Goal: Find specific page/section: Find specific page/section

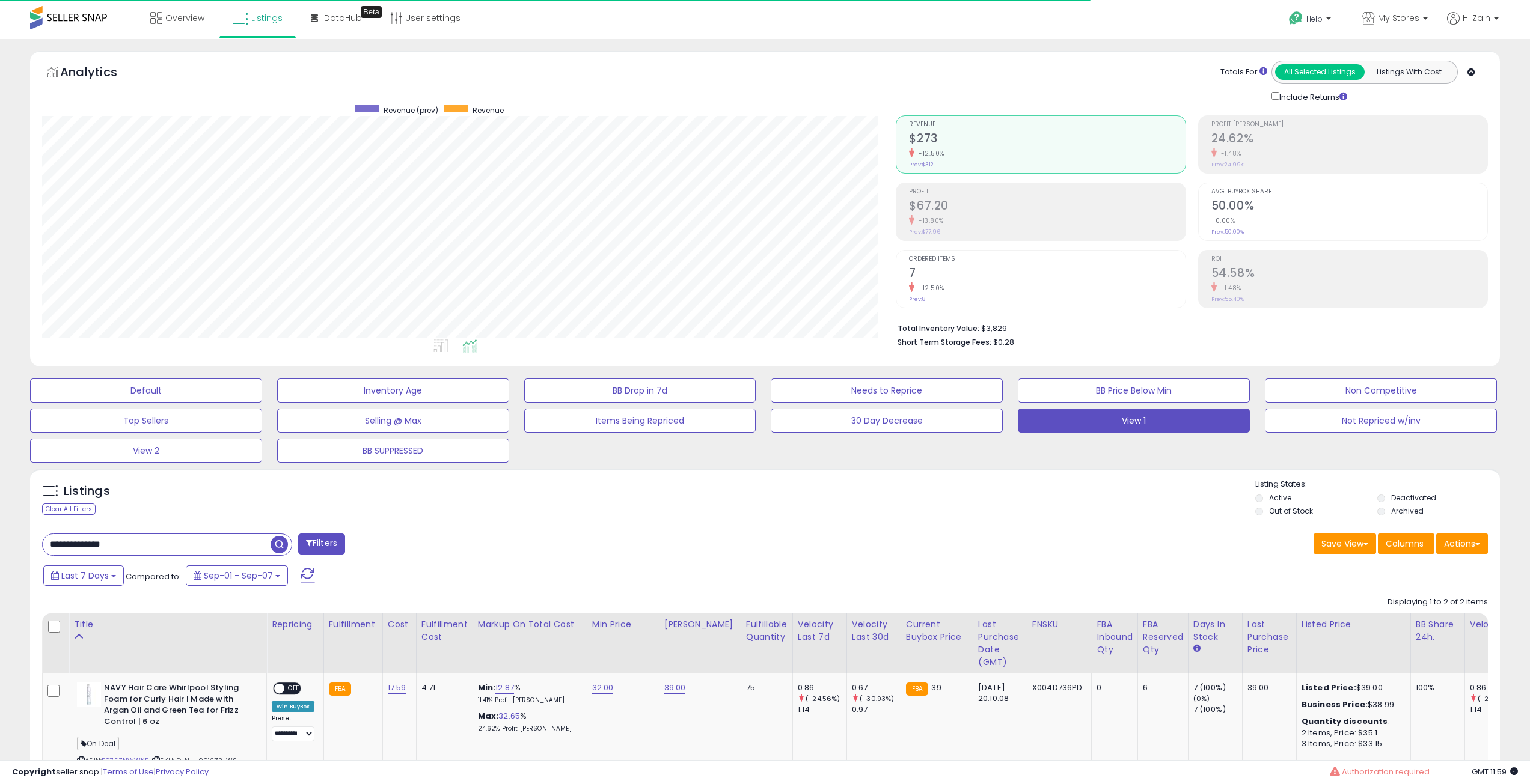
select select "**"
click at [953, 505] on div "Listings Clear All Filters Listing States:" at bounding box center [765, 499] width 1470 height 41
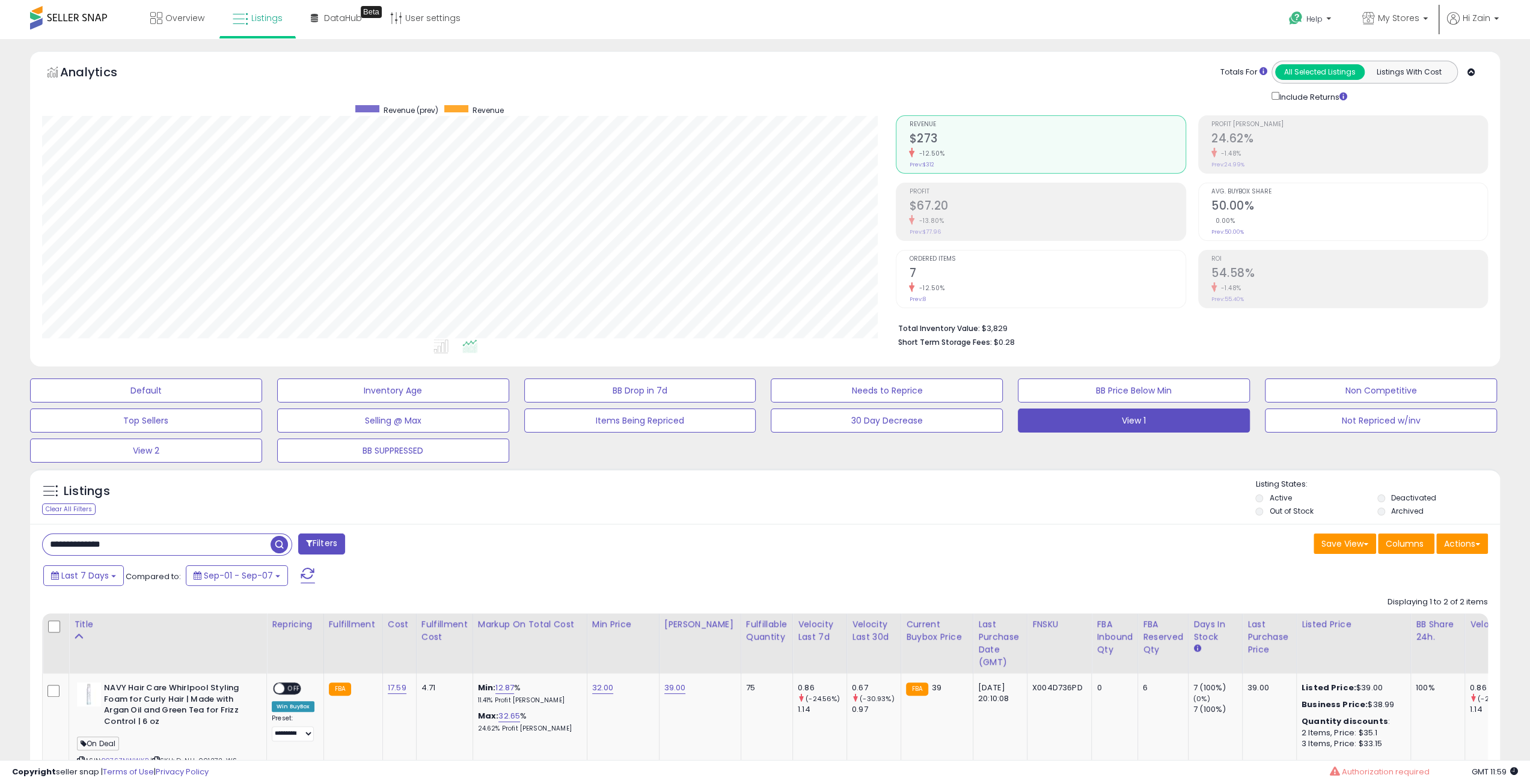
click at [953, 505] on div "Listings Clear All Filters Listing States:" at bounding box center [765, 499] width 1470 height 41
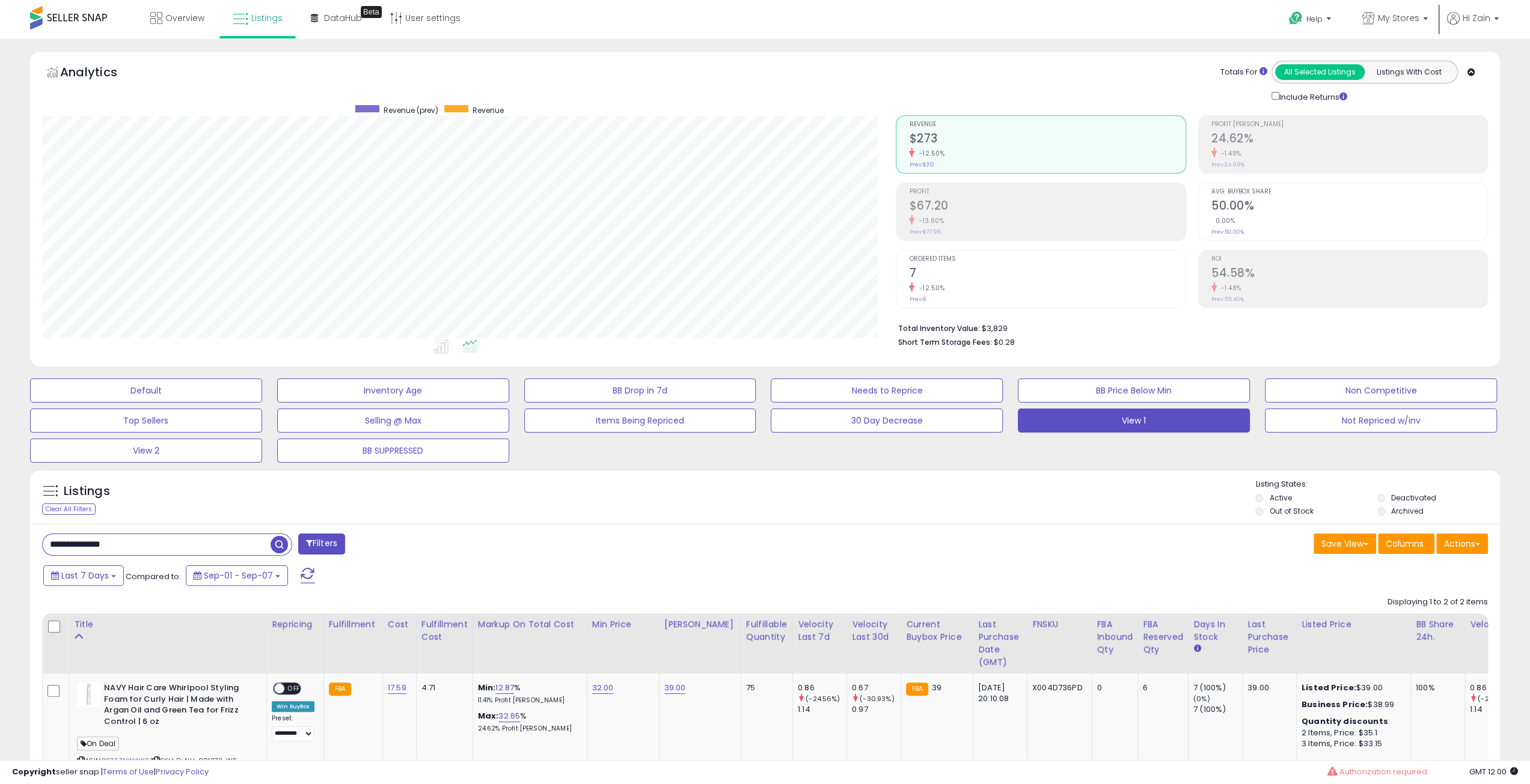
click at [953, 505] on div "Listings Clear All Filters Listing States:" at bounding box center [765, 499] width 1470 height 41
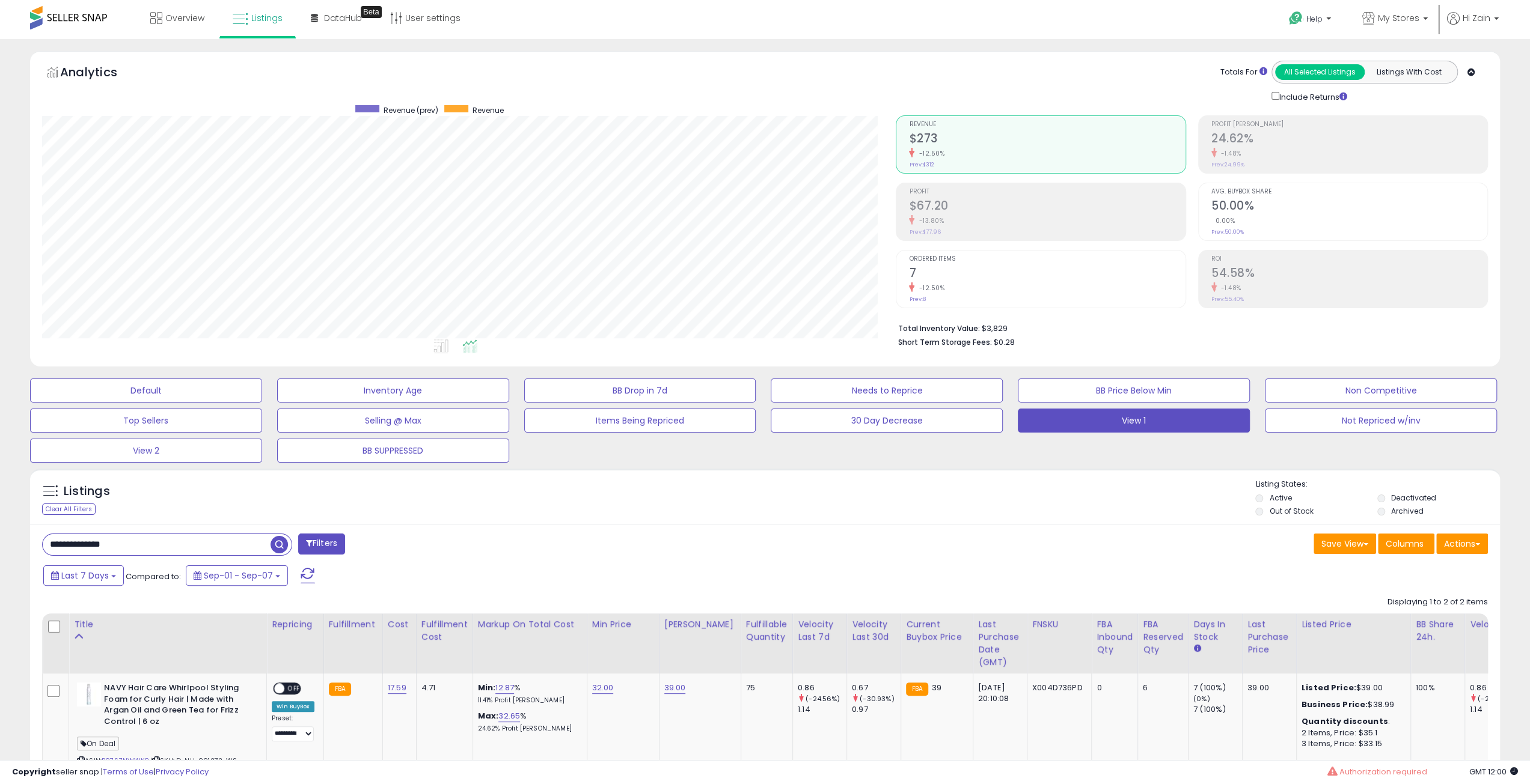
click at [953, 505] on div "Listings Clear All Filters Listing States:" at bounding box center [765, 499] width 1470 height 41
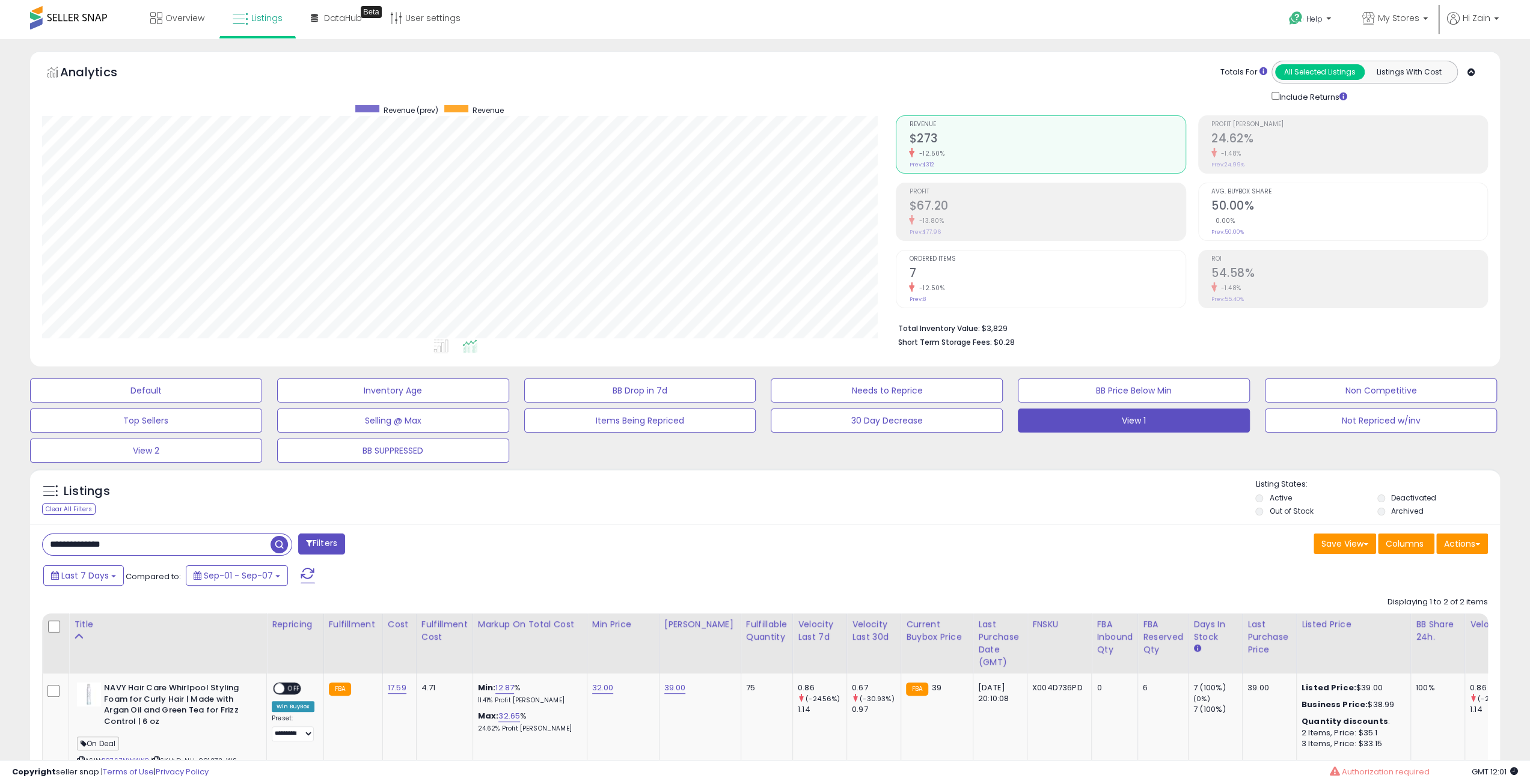
click at [953, 505] on div "Listings Clear All Filters Listing States:" at bounding box center [765, 499] width 1470 height 41
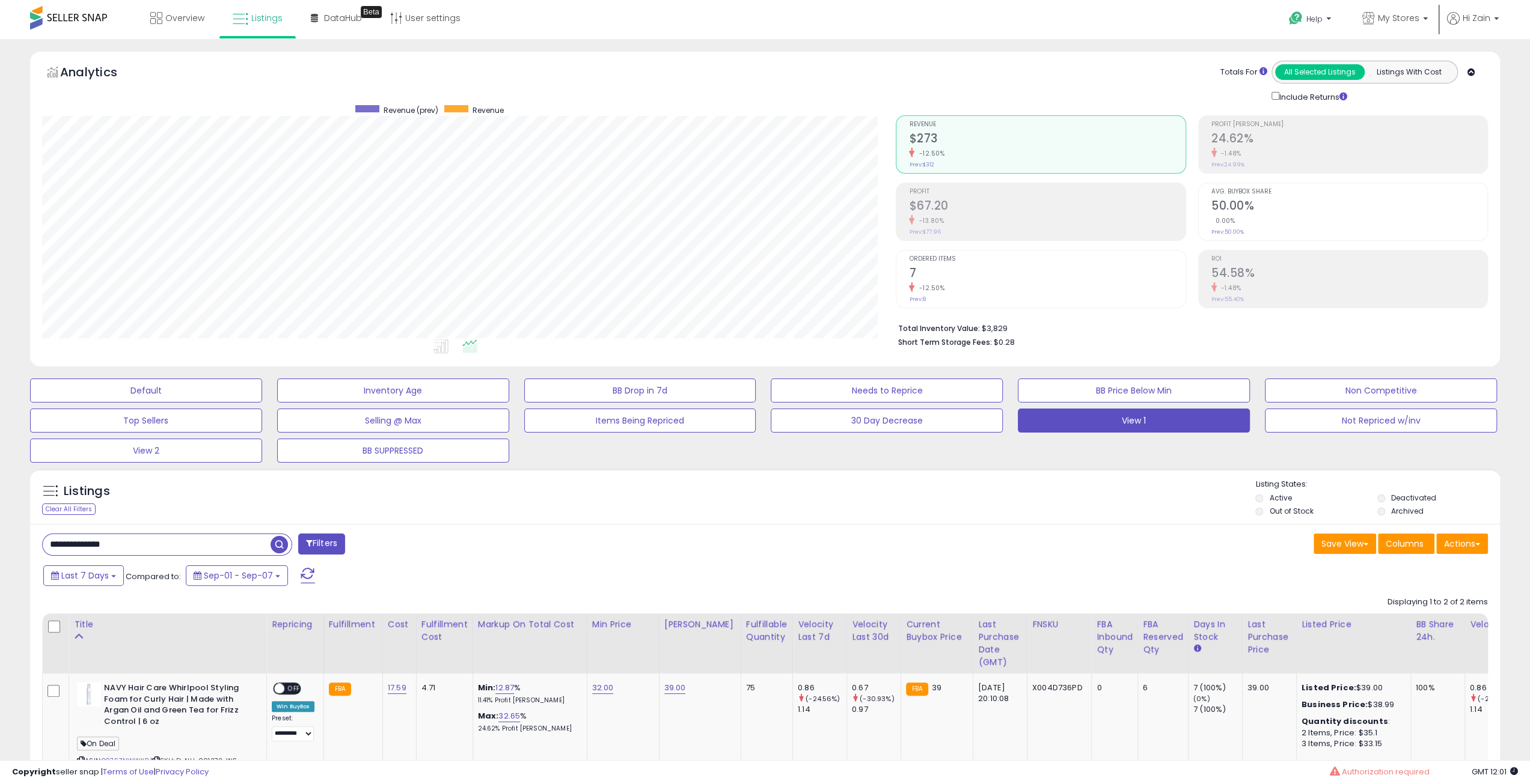
click at [953, 505] on div "Listings Clear All Filters Listing States:" at bounding box center [765, 499] width 1470 height 41
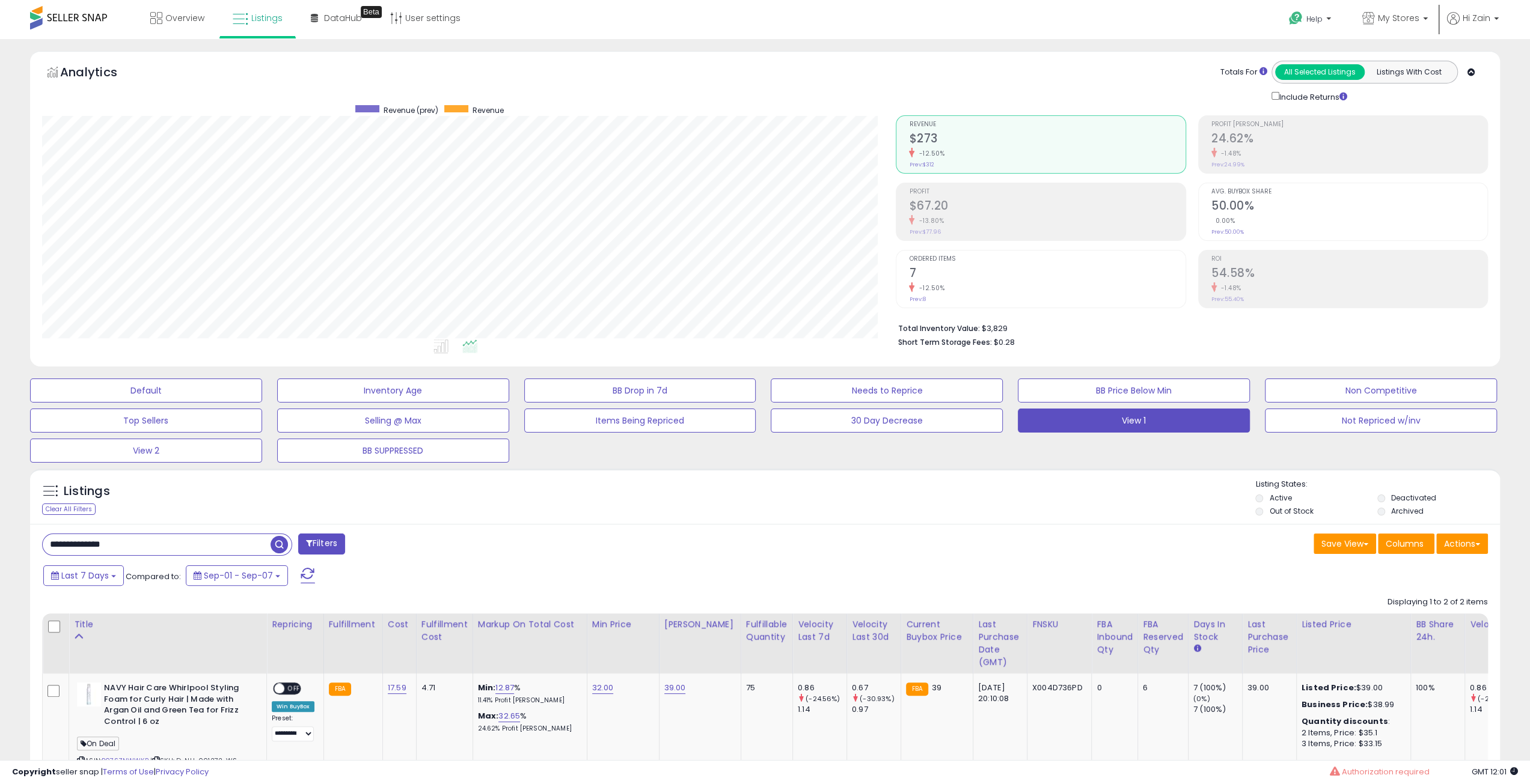
click at [953, 505] on div "Listings Clear All Filters Listing States:" at bounding box center [765, 499] width 1470 height 41
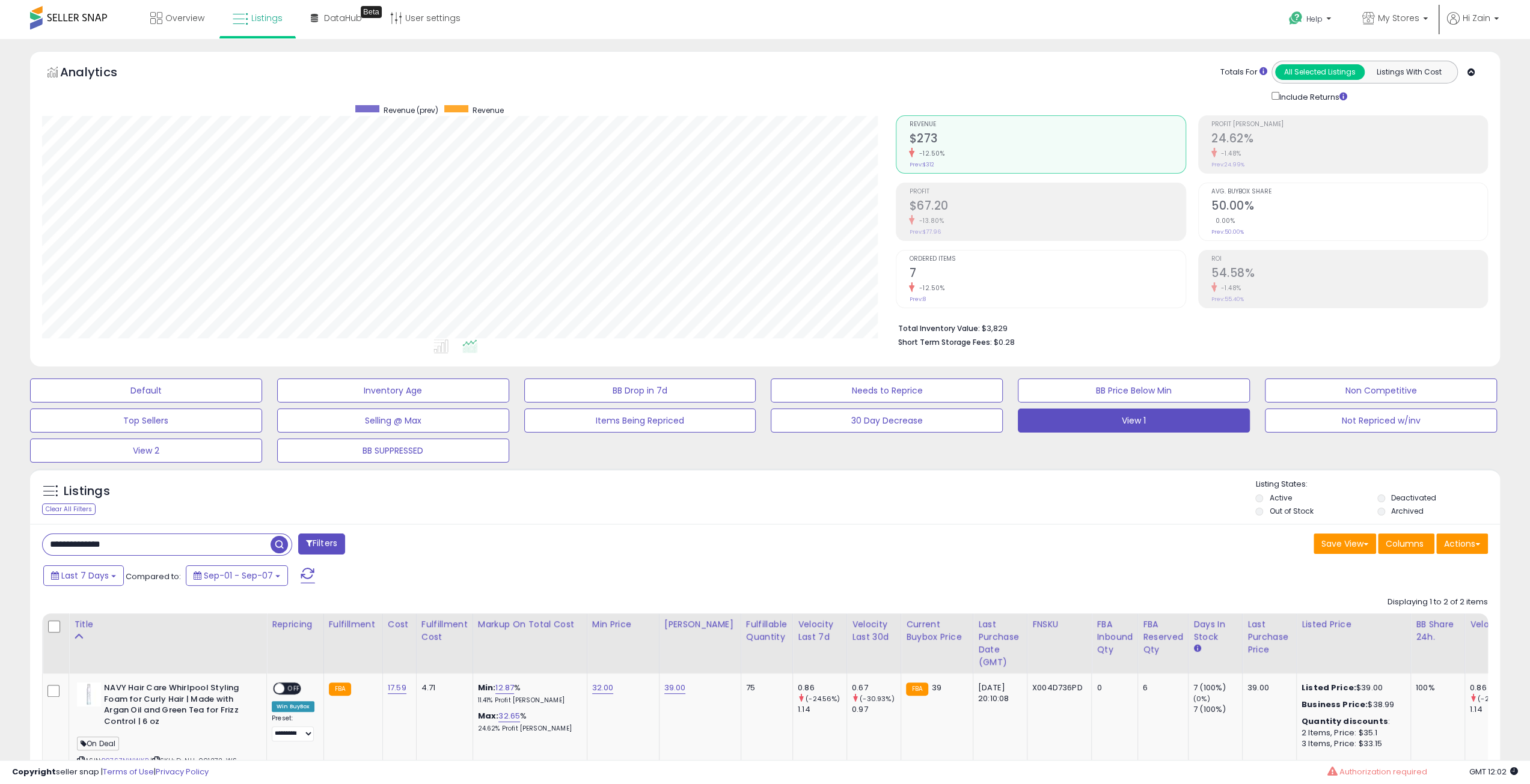
click at [953, 505] on div "Listings Clear All Filters Listing States:" at bounding box center [765, 499] width 1470 height 41
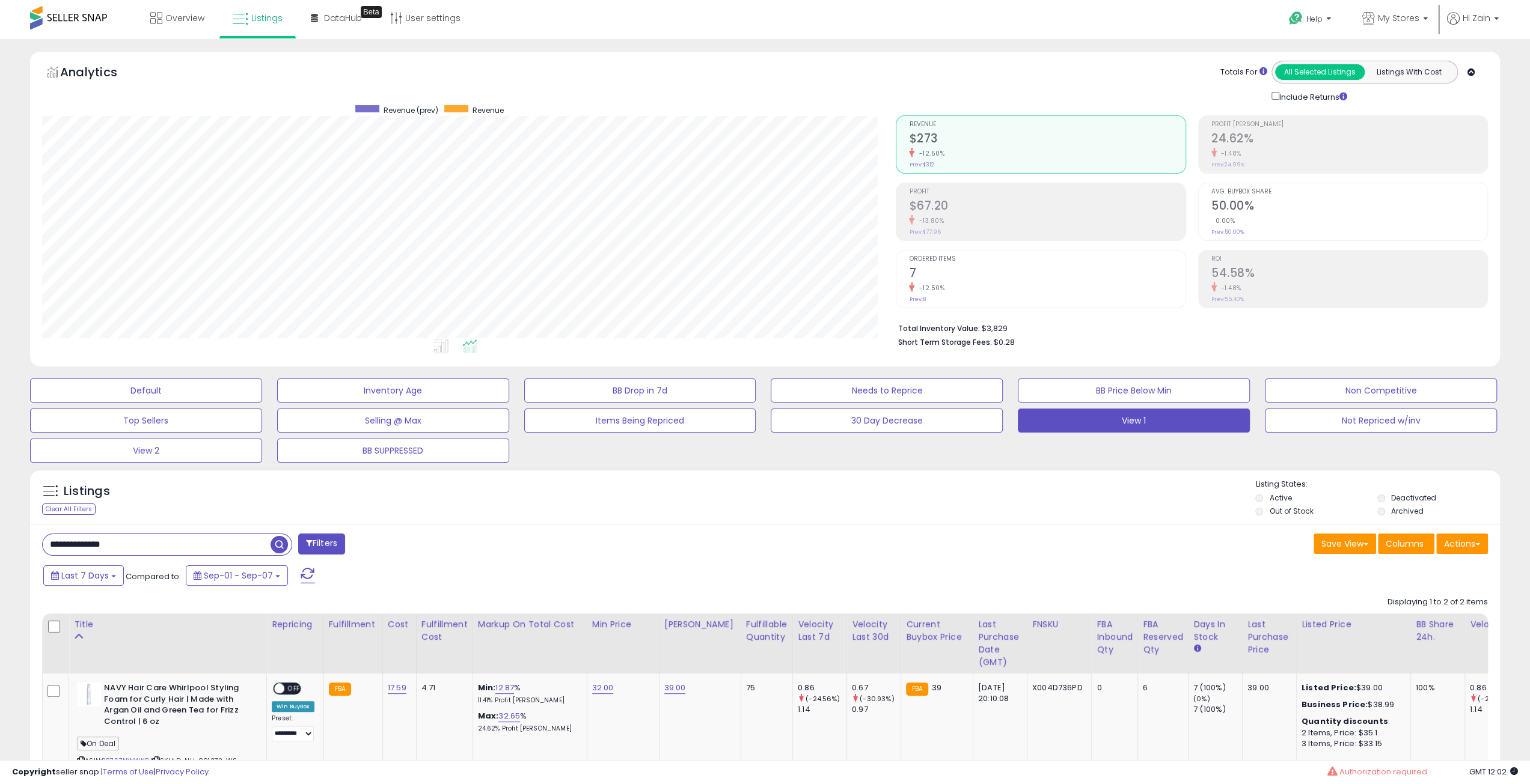
click at [953, 505] on div "Listings Clear All Filters Listing States:" at bounding box center [765, 499] width 1470 height 41
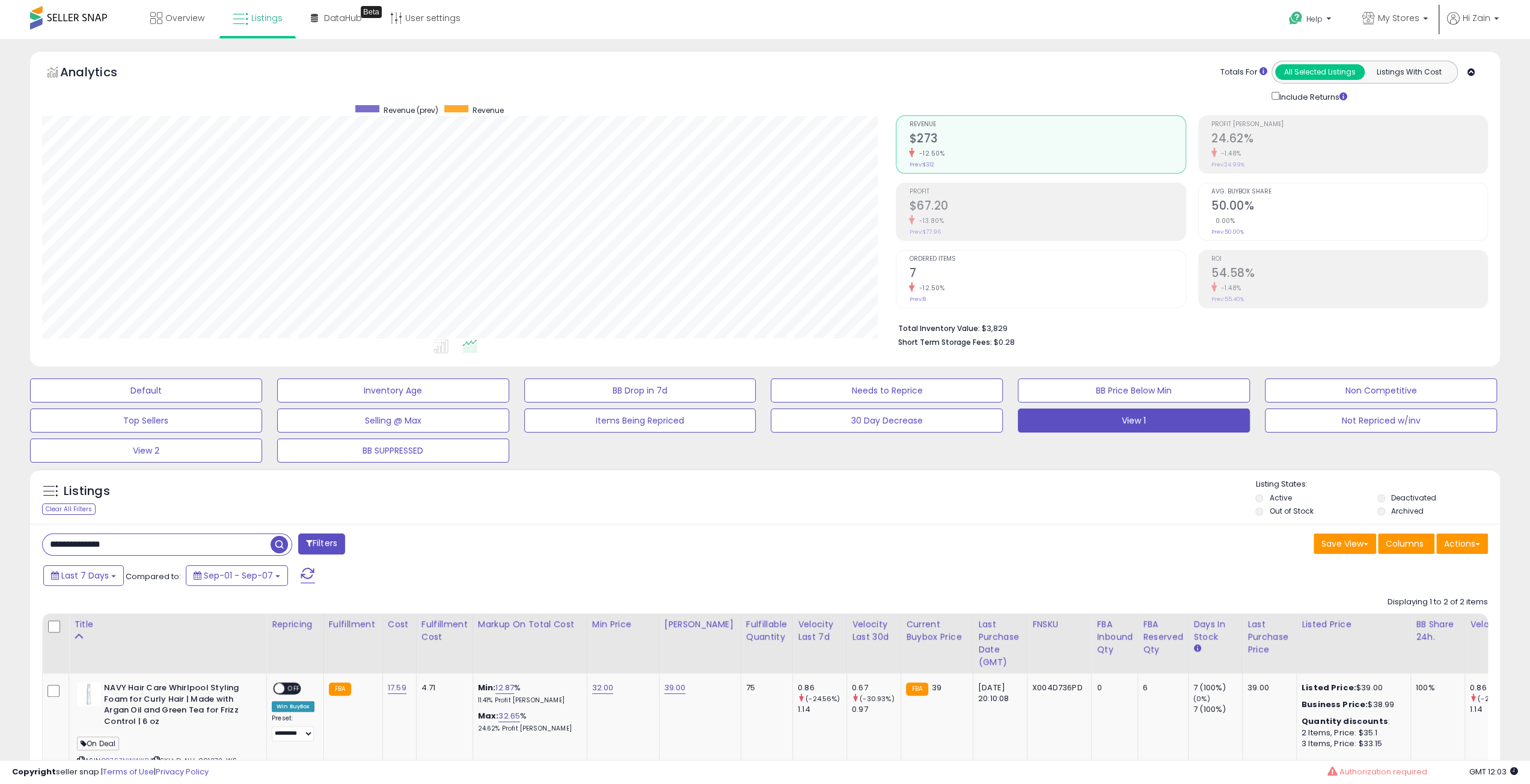
click at [953, 505] on div "Listings Clear All Filters Listing States:" at bounding box center [765, 499] width 1470 height 41
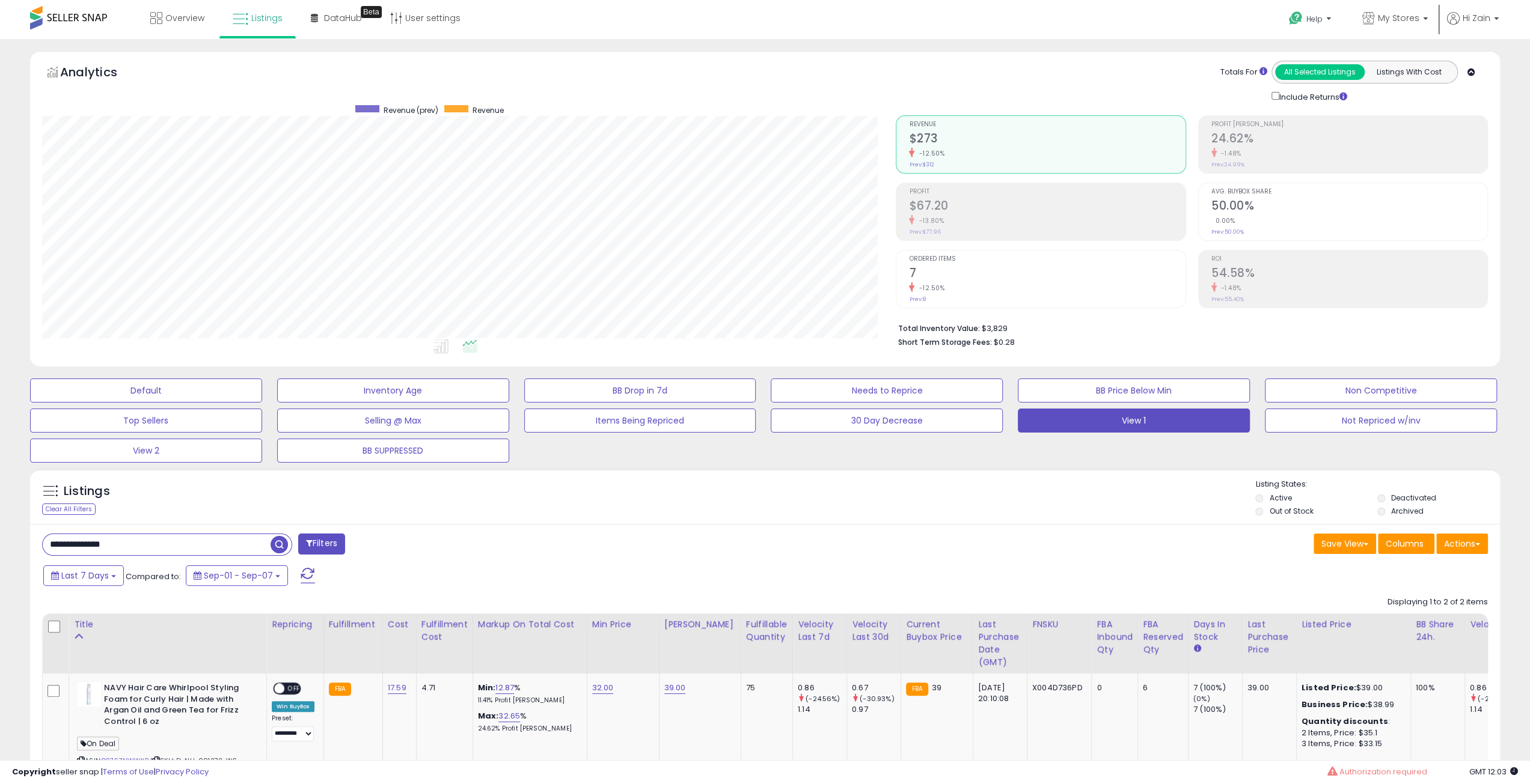
click at [953, 505] on div "Listings Clear All Filters Listing States:" at bounding box center [765, 499] width 1470 height 41
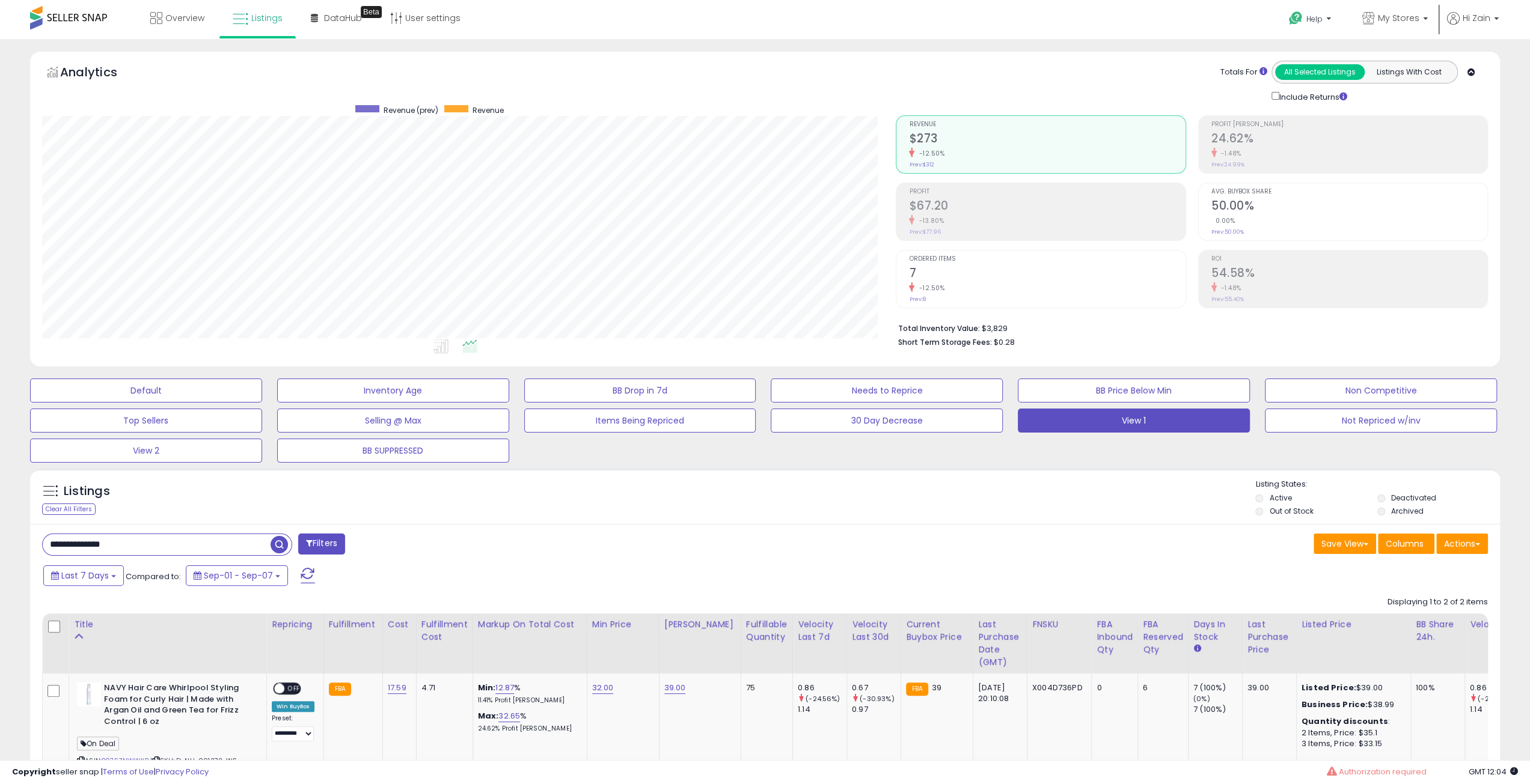
click at [953, 505] on div "Listings Clear All Filters Listing States:" at bounding box center [765, 499] width 1470 height 41
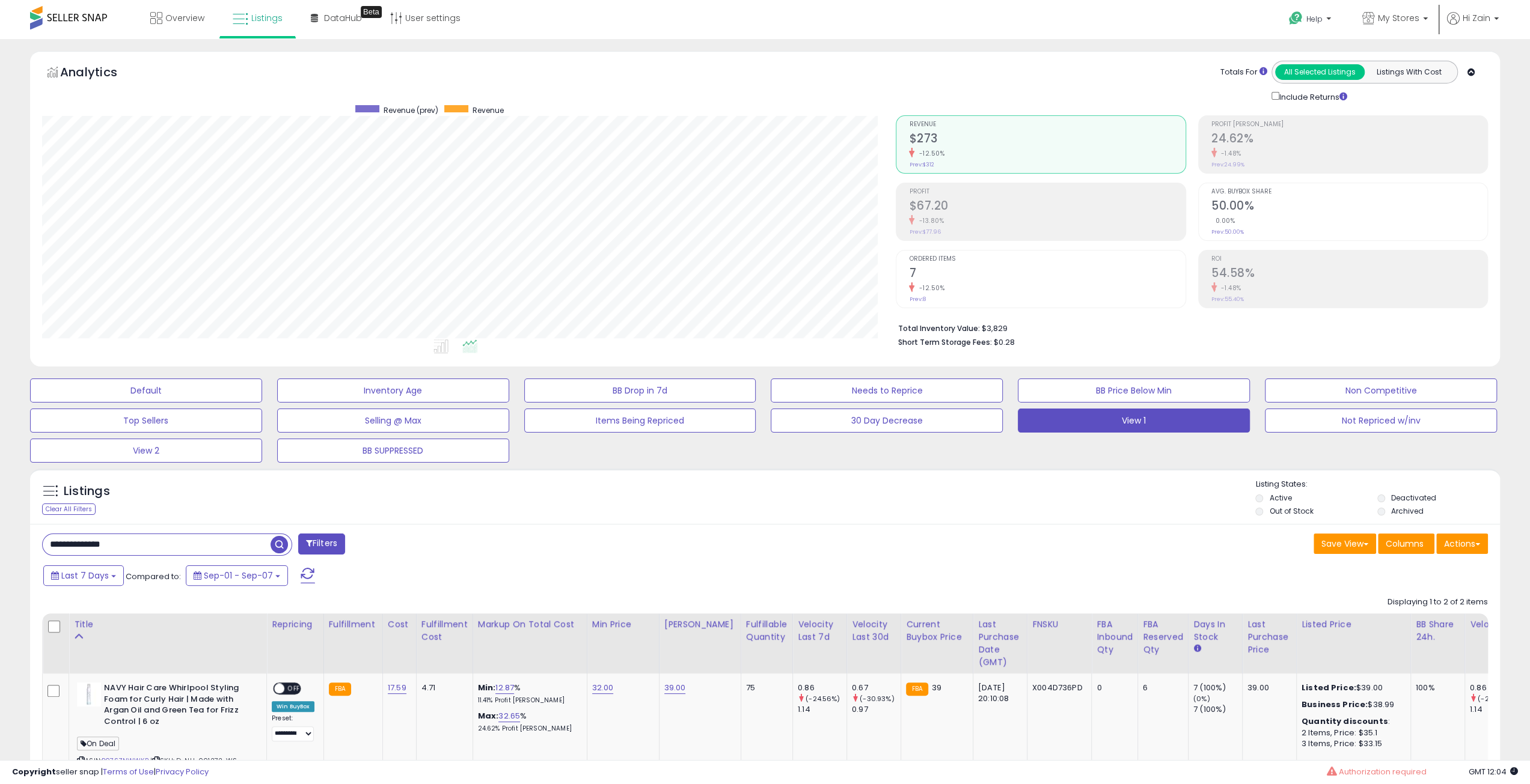
click at [953, 505] on div "Listings Clear All Filters Listing States:" at bounding box center [765, 499] width 1470 height 41
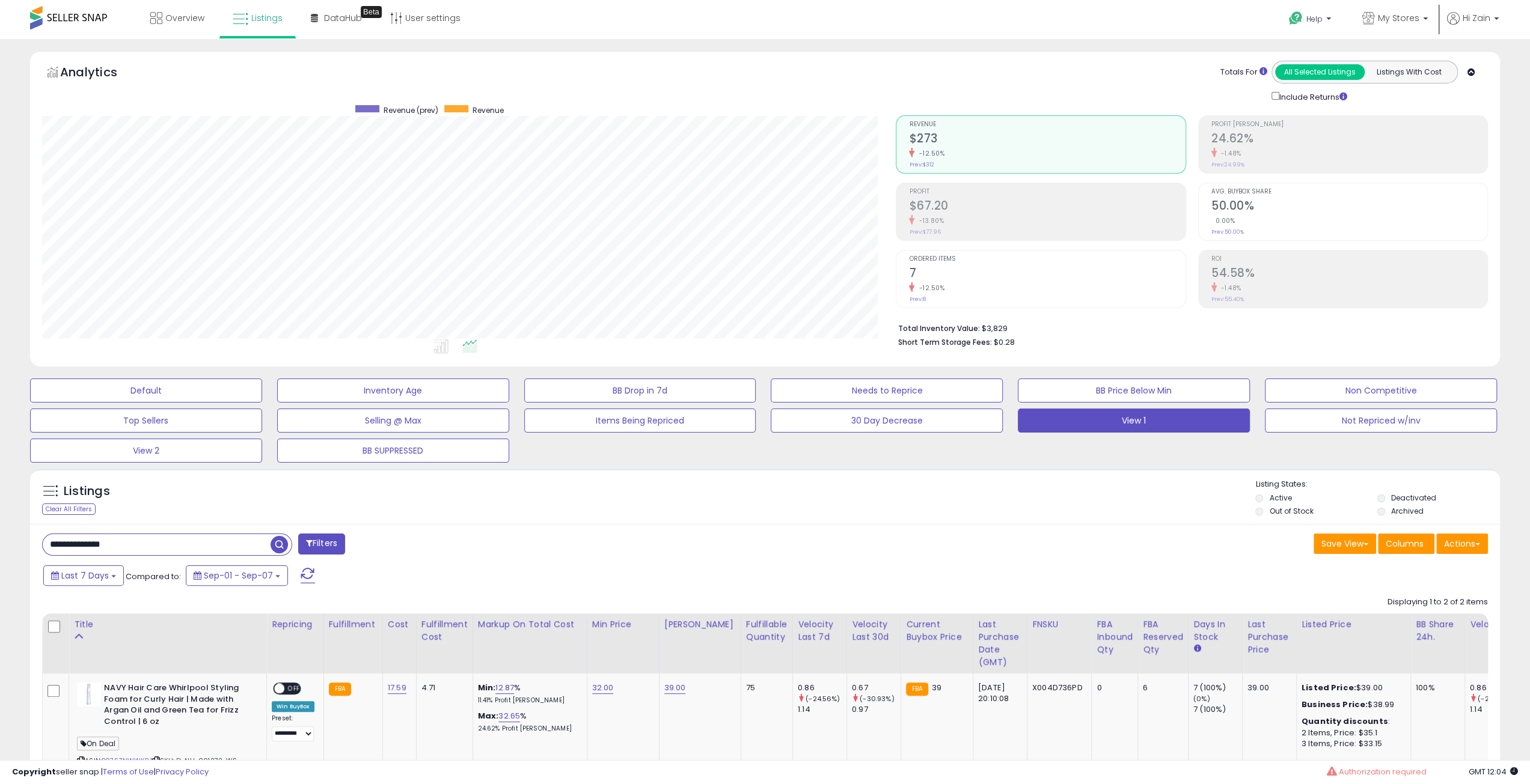
click at [953, 505] on div "Listings Clear All Filters Listing States:" at bounding box center [765, 499] width 1470 height 41
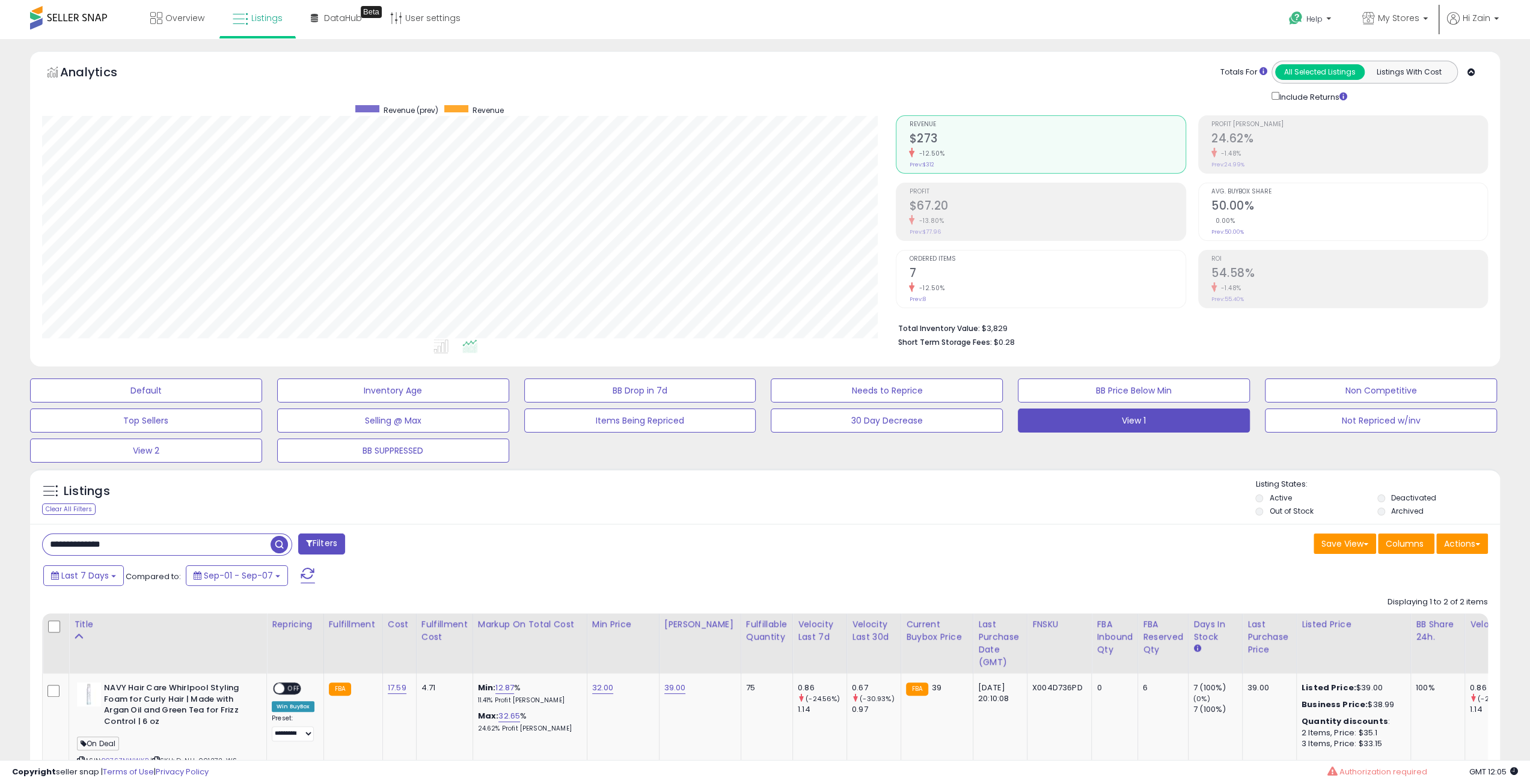
click at [953, 505] on div "Listings Clear All Filters Listing States:" at bounding box center [765, 499] width 1470 height 41
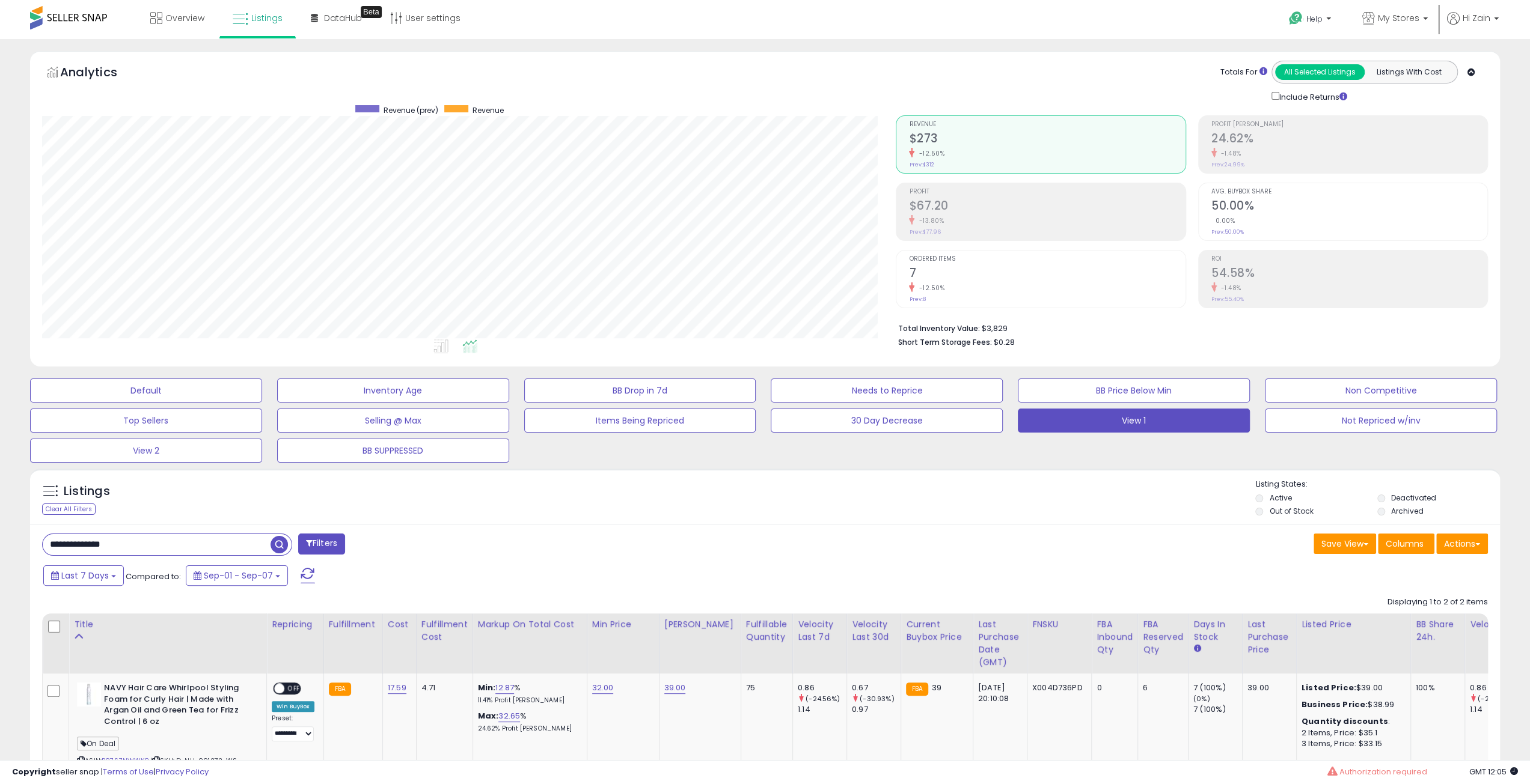
click at [953, 505] on div "Listings Clear All Filters Listing States:" at bounding box center [765, 499] width 1470 height 41
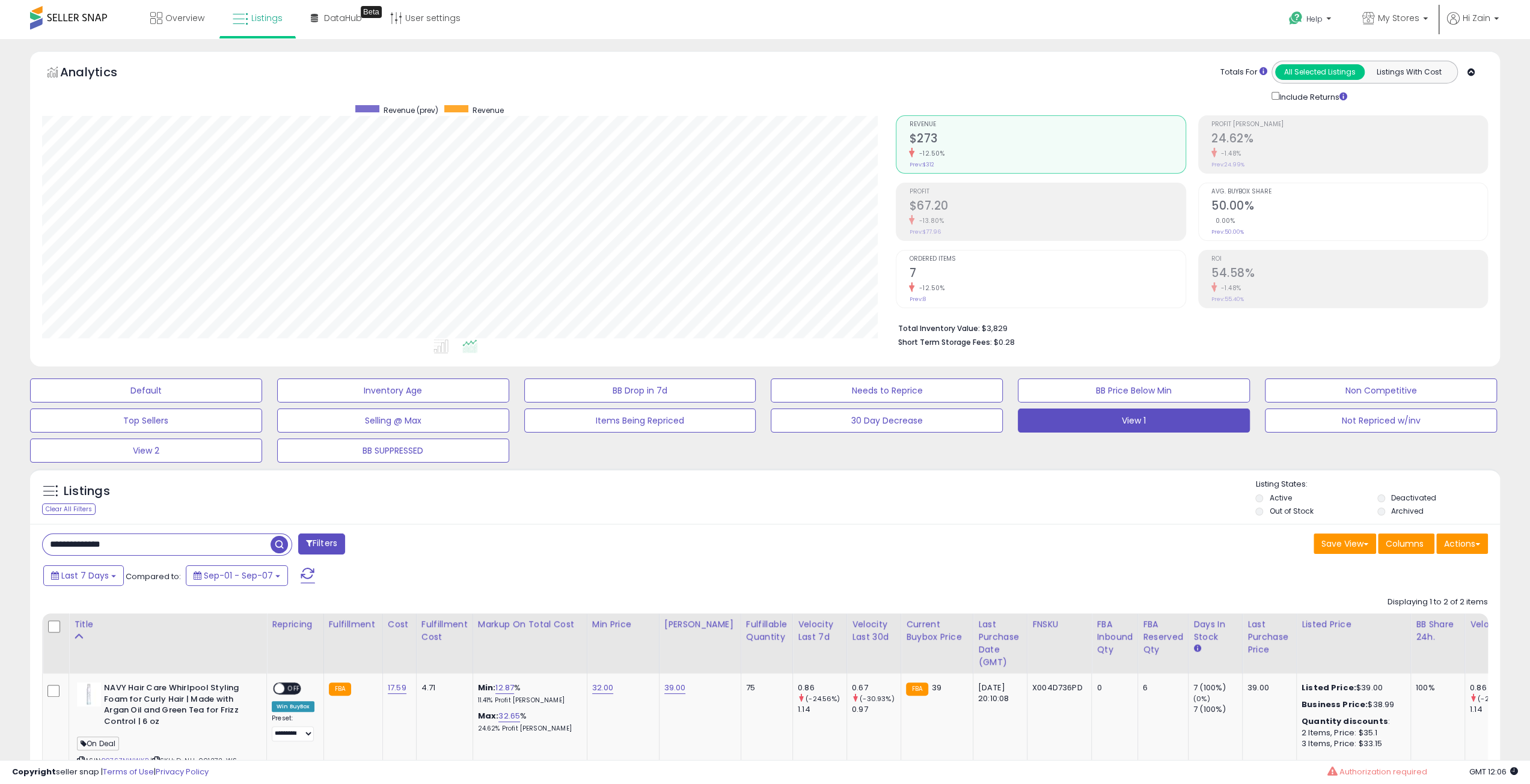
click at [953, 505] on div "Listings Clear All Filters Listing States:" at bounding box center [765, 499] width 1470 height 41
click at [588, 483] on div "Listings Clear All Filters Listing States:" at bounding box center [765, 499] width 1470 height 41
